Goal: Complete application form

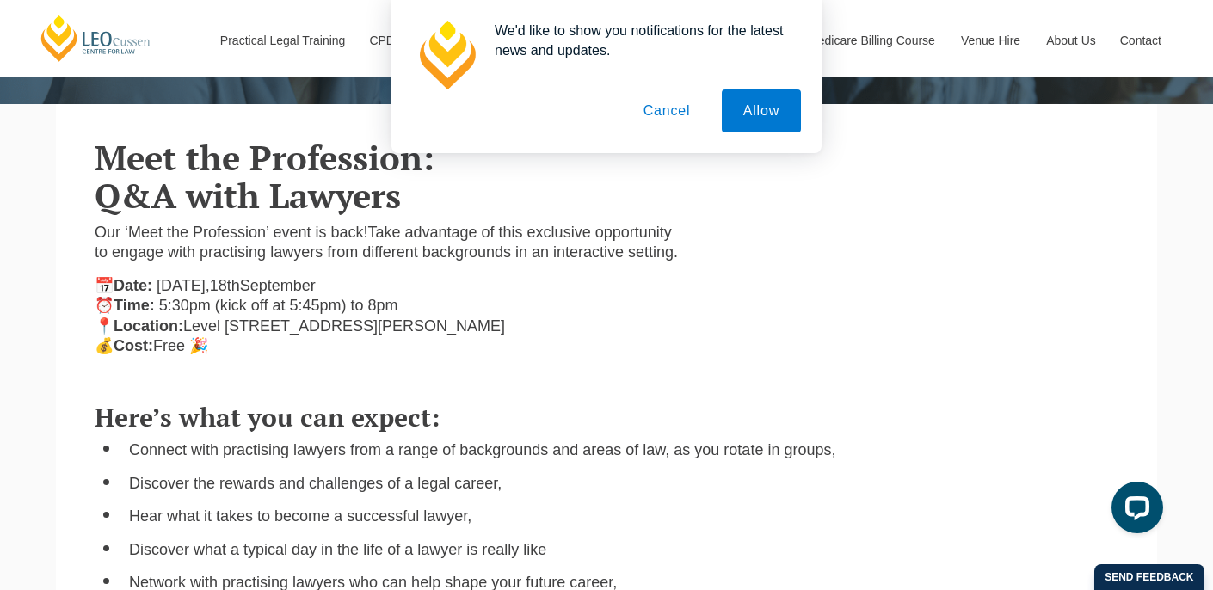
scroll to position [322, 0]
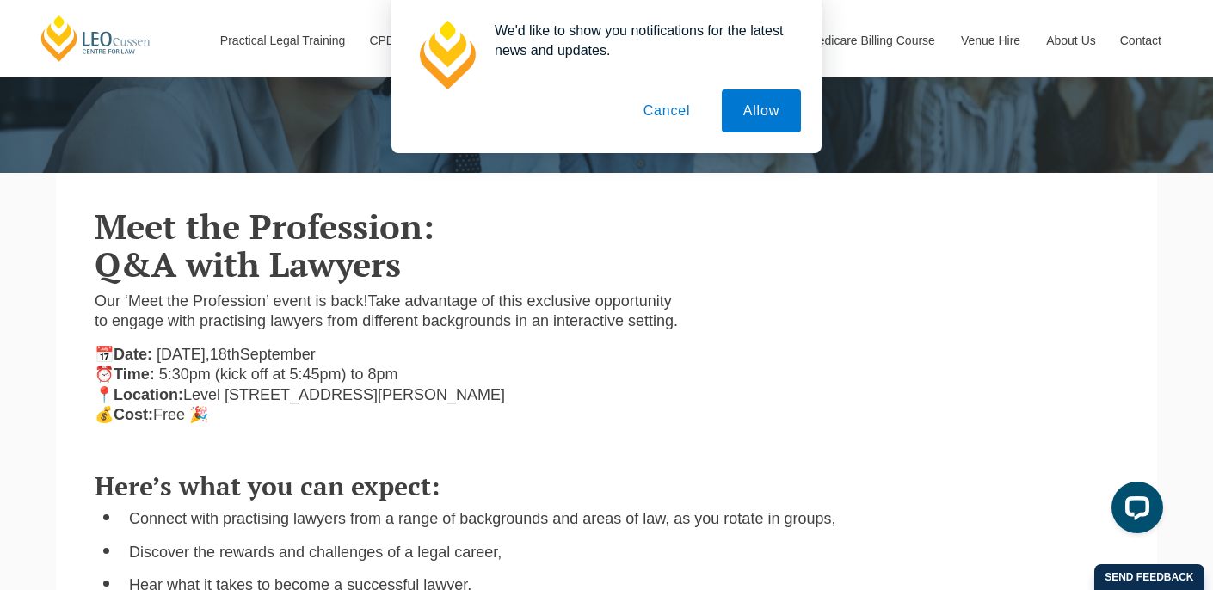
click at [667, 116] on button "Cancel" at bounding box center [667, 110] width 90 height 43
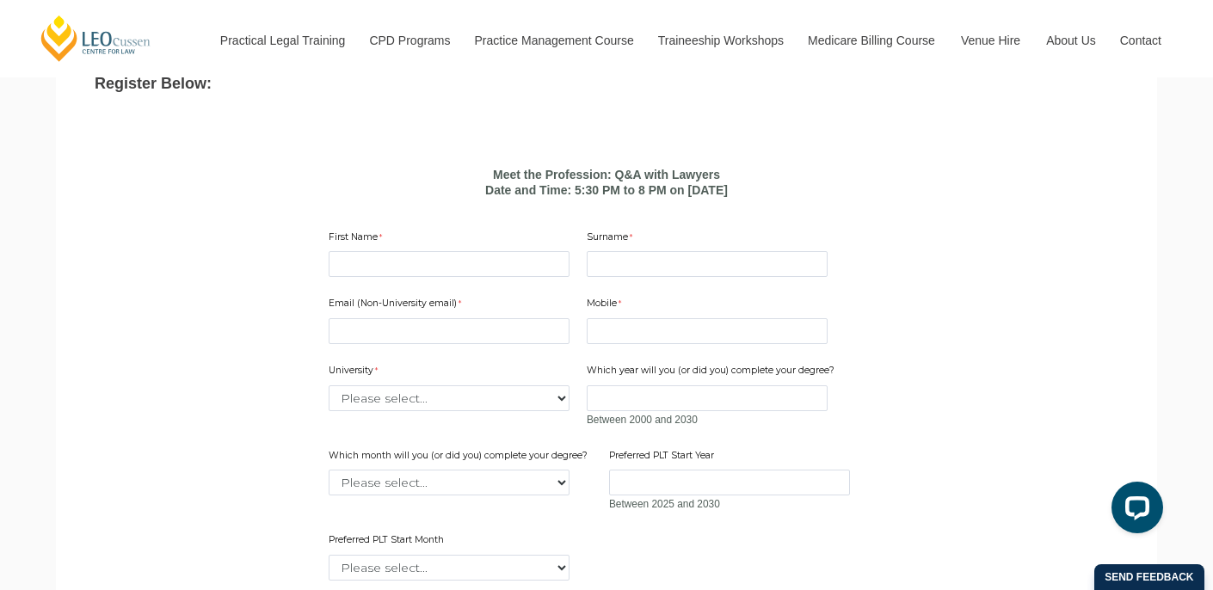
scroll to position [1069, 0]
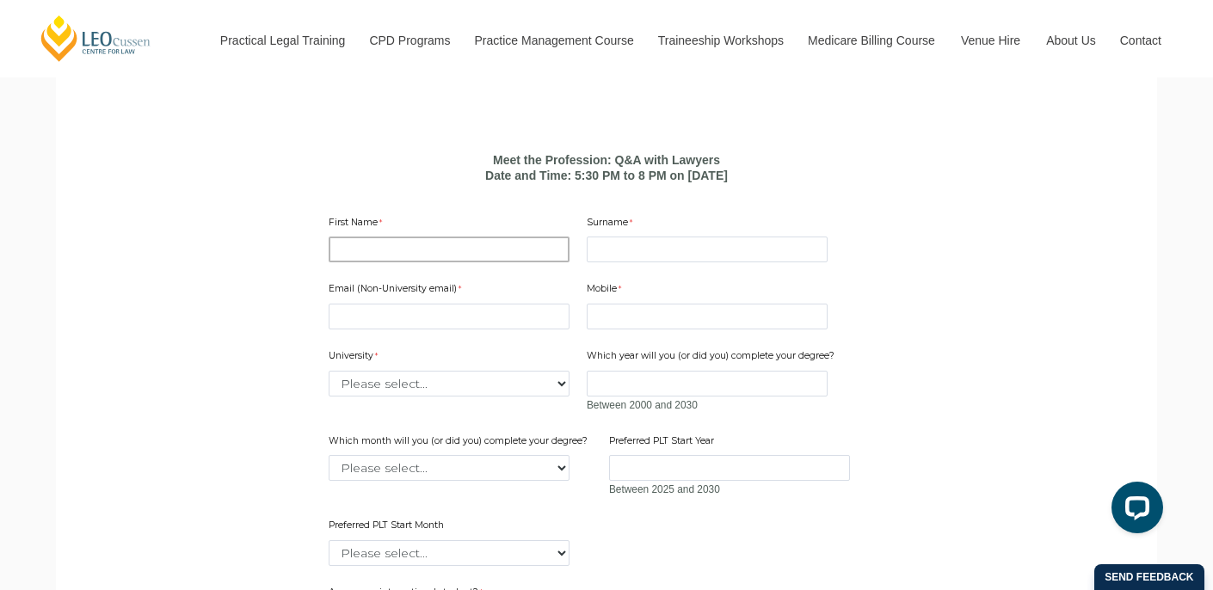
click at [379, 243] on input "First Name" at bounding box center [449, 250] width 241 height 26
type input "[PERSON_NAME]"
type input "[PERSON_NAME][EMAIL_ADDRESS][PERSON_NAME][DOMAIN_NAME]"
type input "7423017555"
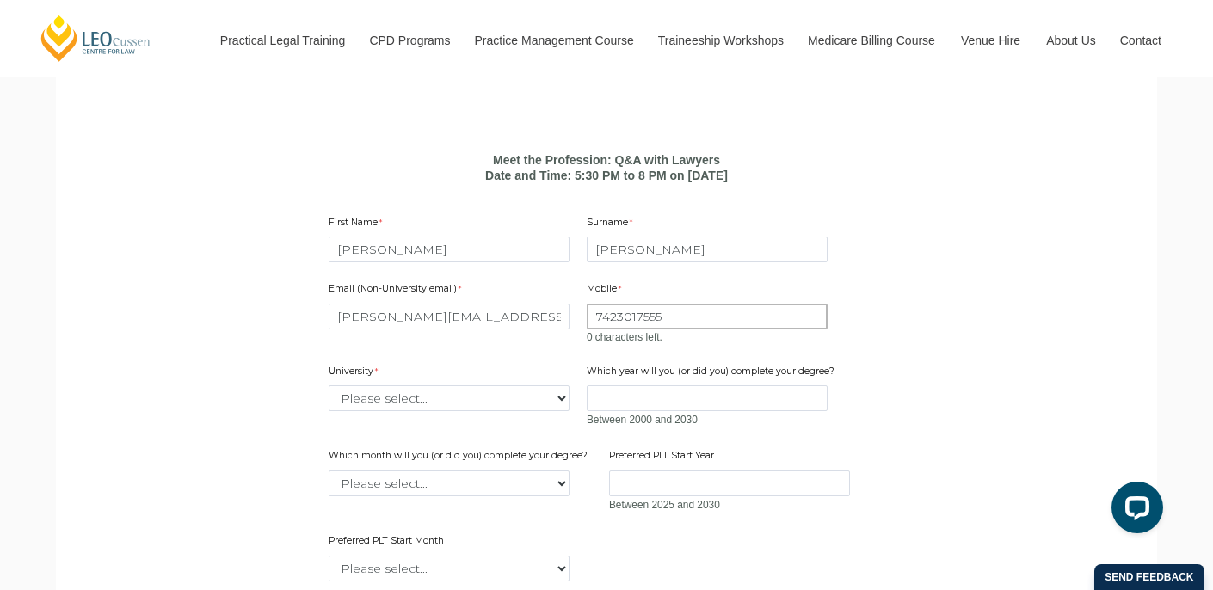
drag, startPoint x: 678, startPoint y: 314, endPoint x: 553, endPoint y: 314, distance: 124.7
click at [553, 314] on div "Email (Non-University email) [PERSON_NAME][EMAIL_ADDRESS][PERSON_NAME][DOMAIN_N…" at bounding box center [606, 425] width 569 height 318
click at [637, 318] on input "Mobile" at bounding box center [707, 317] width 241 height 26
type input "0417826273"
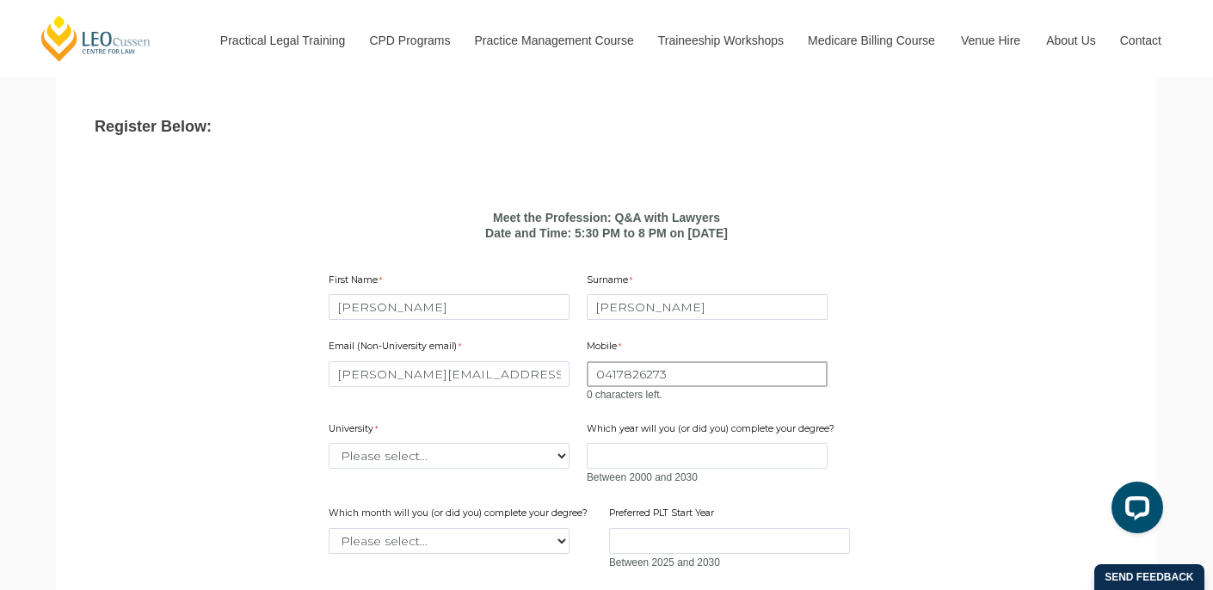
scroll to position [1162, 0]
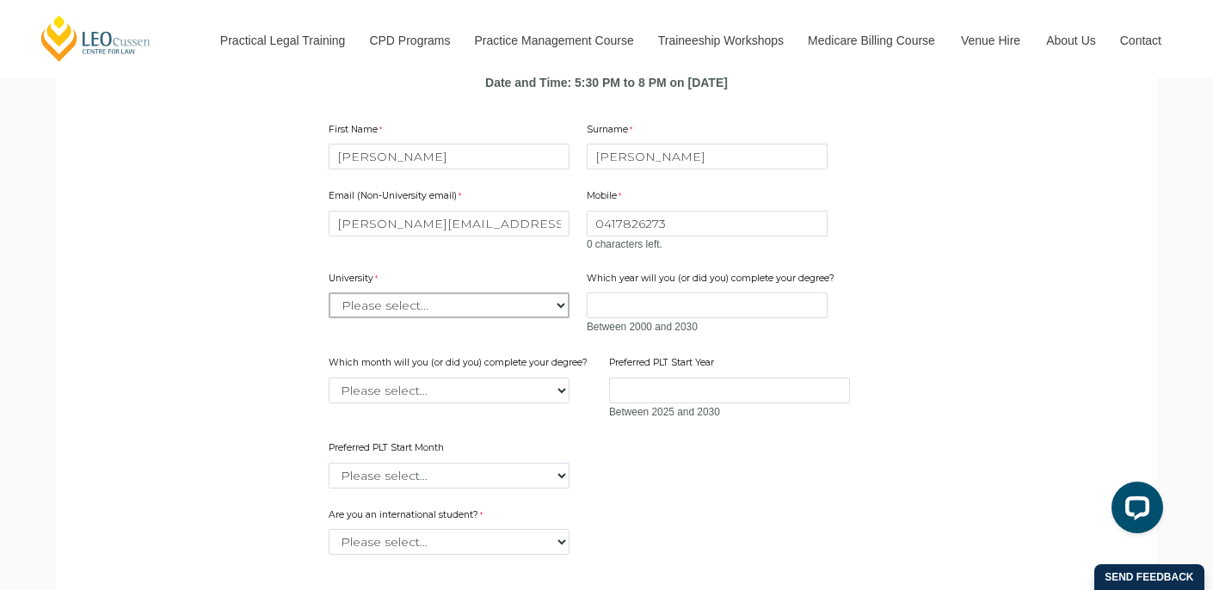
click at [522, 312] on div "Email (Non-University email) [PERSON_NAME][EMAIL_ADDRESS][PERSON_NAME][DOMAIN_N…" at bounding box center [606, 332] width 569 height 318
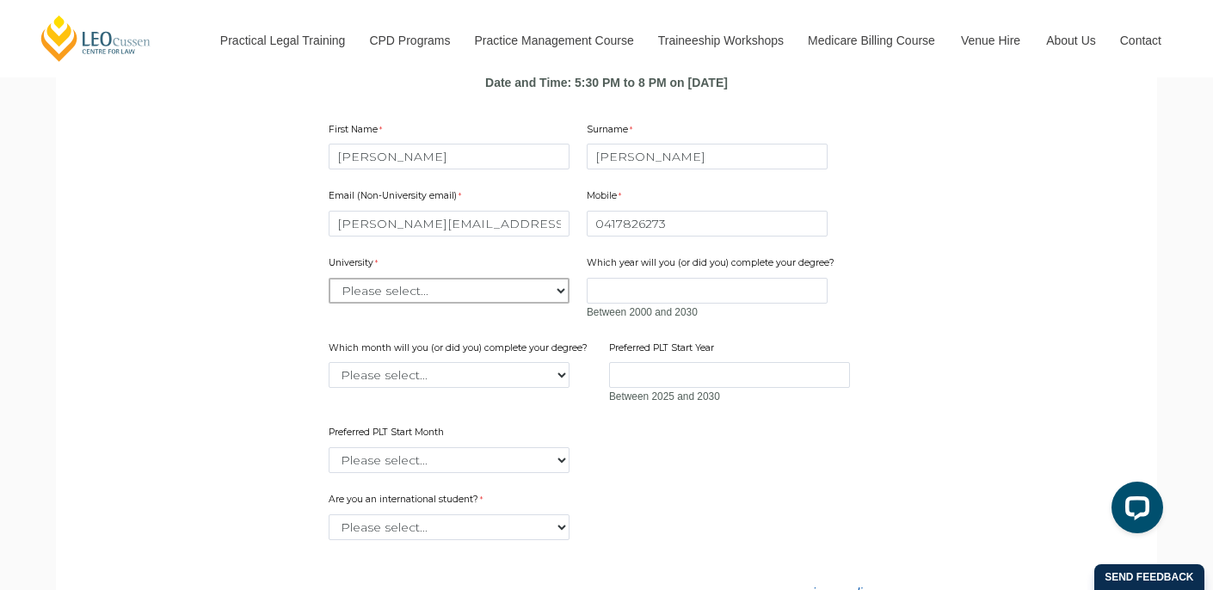
select select "tfa_2204"
click at [329, 278] on select "Please select... [GEOGRAPHIC_DATA] [GEOGRAPHIC_DATA] [GEOGRAPHIC_DATA] [GEOGRAP…" at bounding box center [449, 291] width 241 height 26
click at [614, 286] on input "Which year will you (or did you) complete your degree?" at bounding box center [707, 291] width 241 height 26
type input "2027"
click at [616, 320] on span "Between 2000 and 2030" at bounding box center [713, 313] width 252 height 18
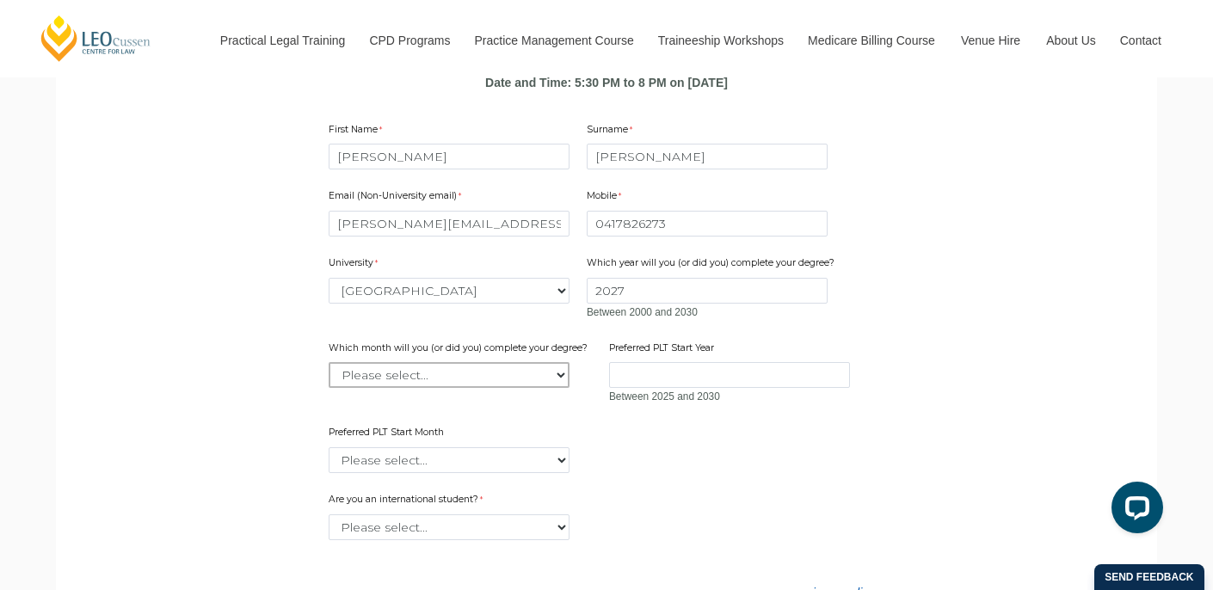
click at [519, 374] on select "Please select... January February March April May June July August September Oc…" at bounding box center [449, 375] width 241 height 26
select select "tfa_2233"
click at [329, 362] on select "Please select... January February March April May June July August September Oc…" at bounding box center [449, 375] width 241 height 26
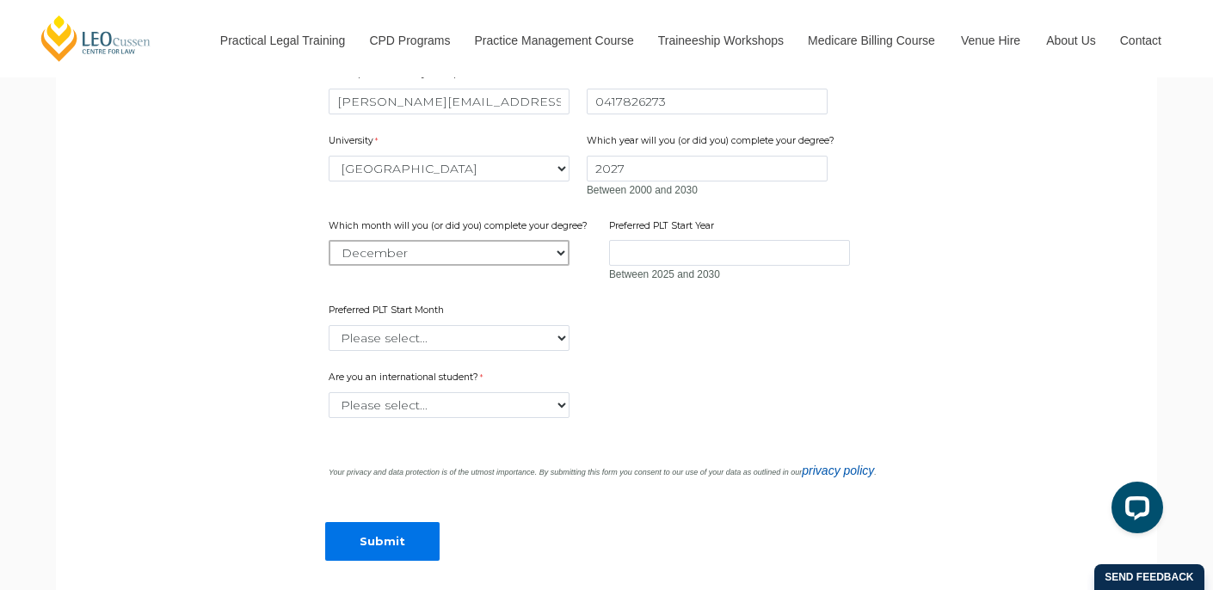
scroll to position [1285, 0]
click at [504, 407] on select "Please select... Yes No" at bounding box center [449, 404] width 241 height 26
select select "tfa_60"
click at [329, 391] on select "Please select... Yes No" at bounding box center [449, 404] width 241 height 26
click at [491, 358] on form "Meet the Profession: Q&A with Lawyers Date and Time: 5:30 PM to 8 PM on [DATE] …" at bounding box center [606, 260] width 662 height 679
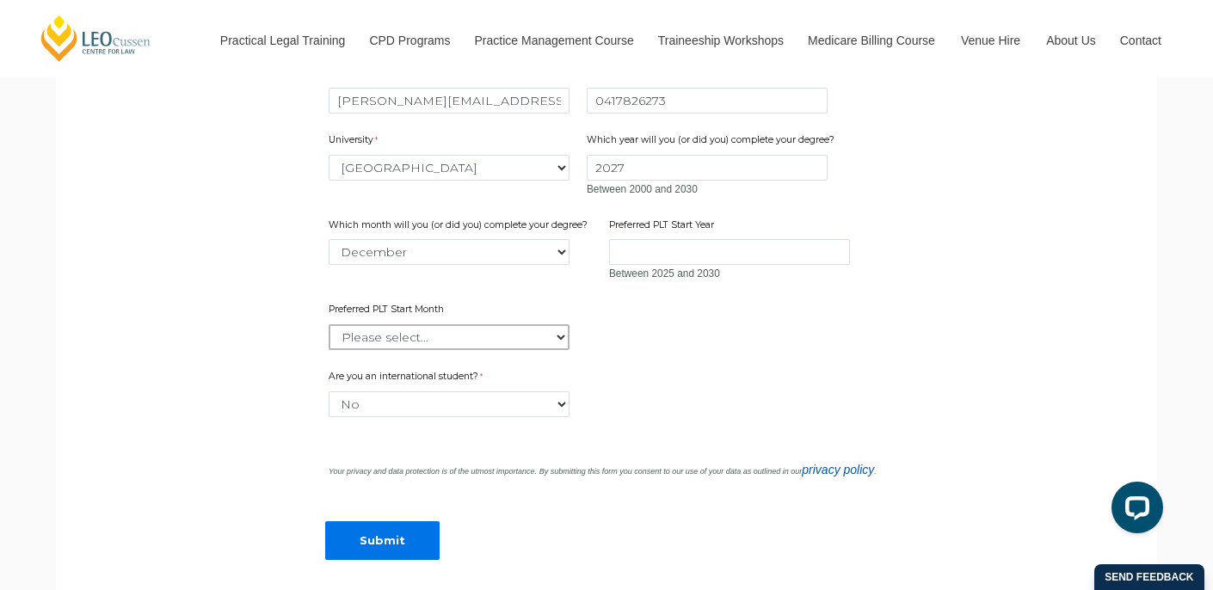
click at [491, 329] on select "Please select... January February March April May June July August September Oc…" at bounding box center [449, 337] width 241 height 26
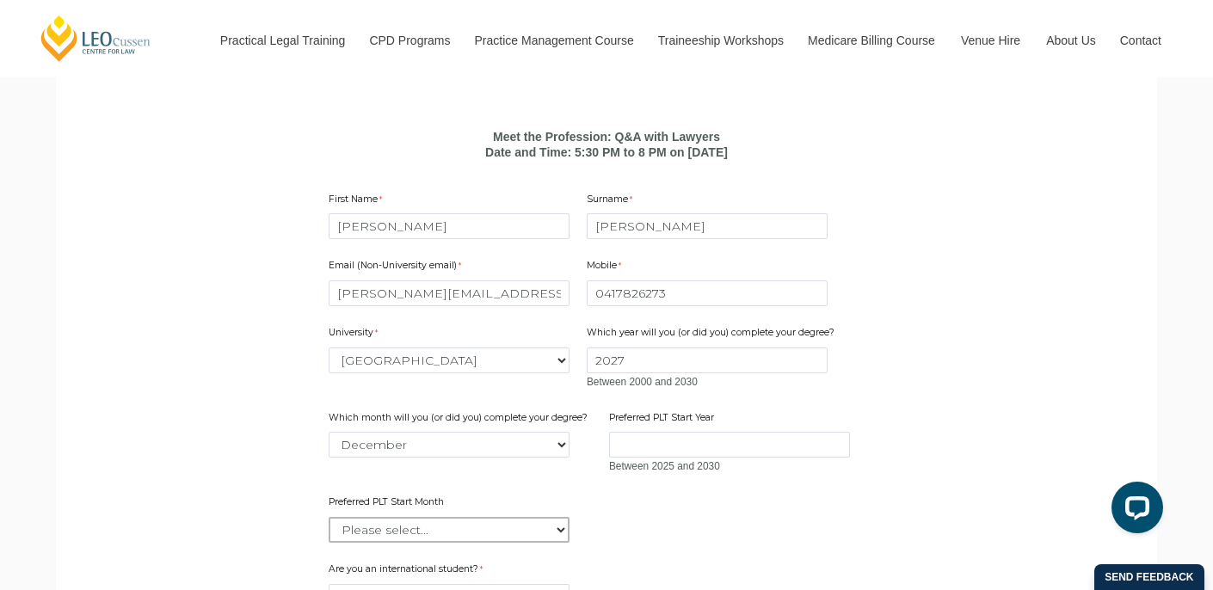
scroll to position [1080, 0]
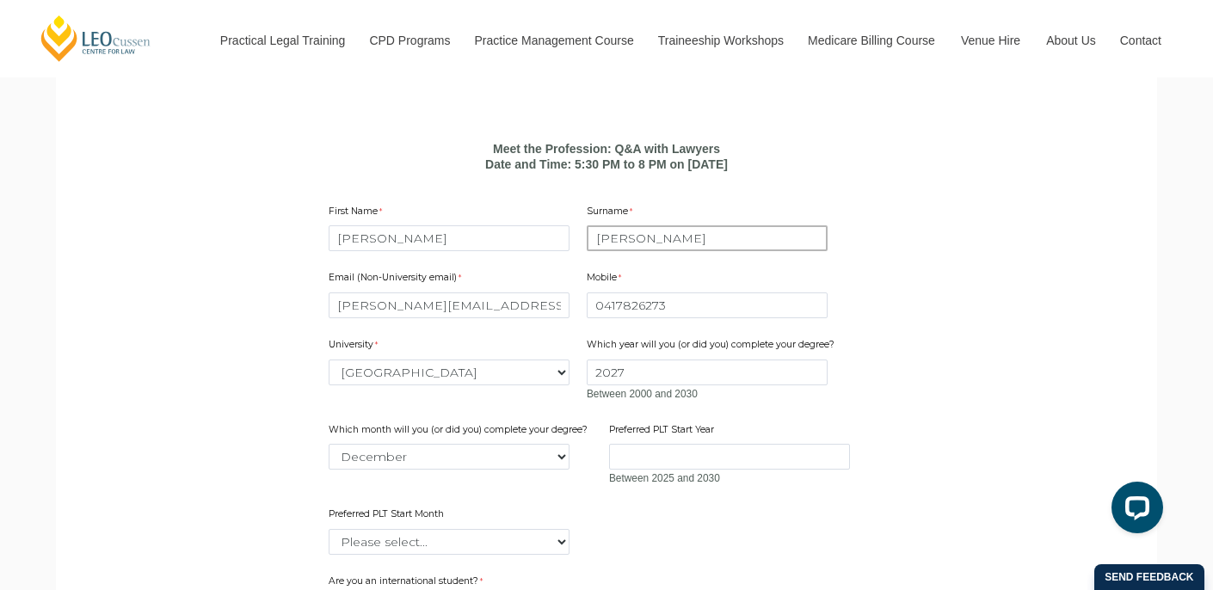
drag, startPoint x: 629, startPoint y: 243, endPoint x: 716, endPoint y: 243, distance: 86.9
click at [716, 243] on input "[PERSON_NAME]" at bounding box center [707, 238] width 241 height 26
type input "[PERSON_NAME]"
click at [796, 169] on div "Date and Time: 5:30 PM to 8 PM on [DATE]" at bounding box center [607, 164] width 556 height 15
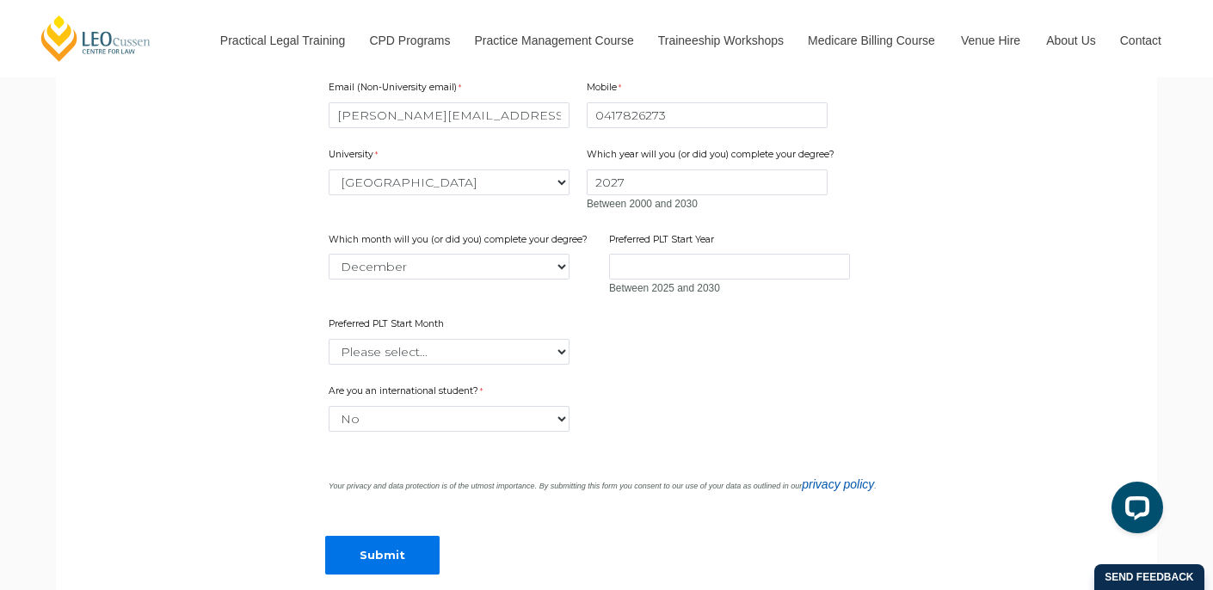
scroll to position [1336, 0]
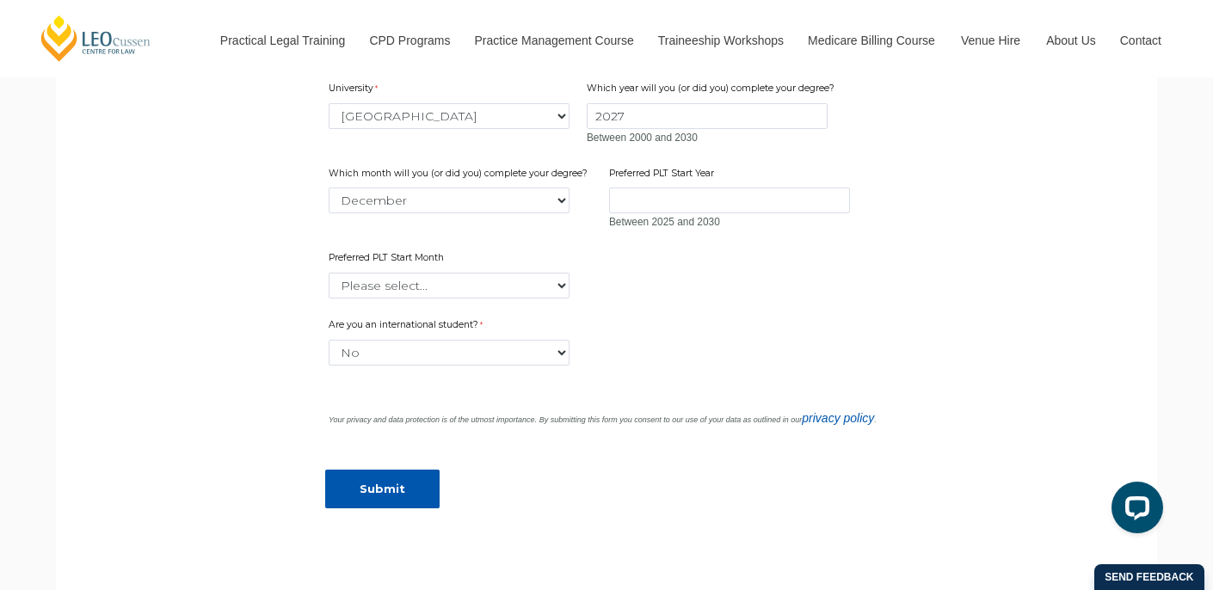
click at [427, 473] on input "Submit" at bounding box center [382, 489] width 114 height 39
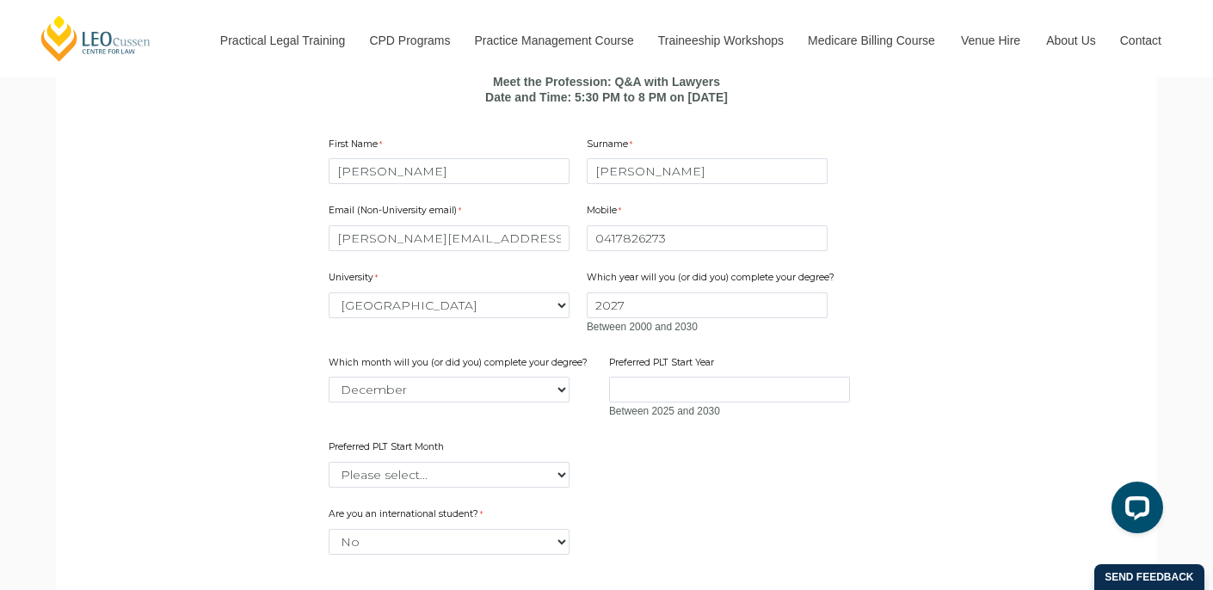
scroll to position [1146, 0]
